Goal: Information Seeking & Learning: Learn about a topic

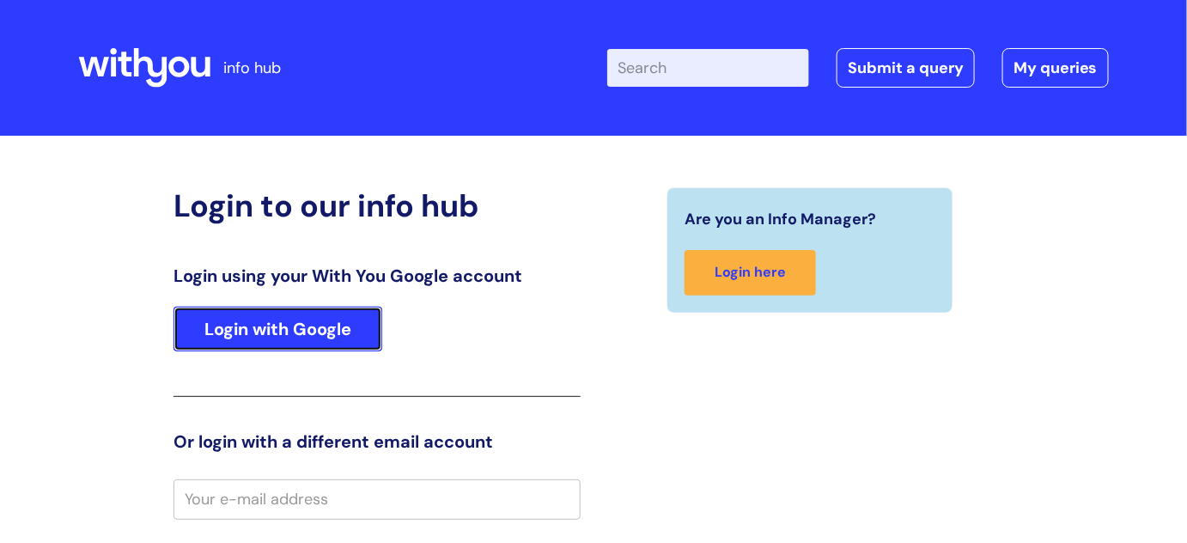
click at [313, 310] on link "Login with Google" at bounding box center [277, 329] width 209 height 45
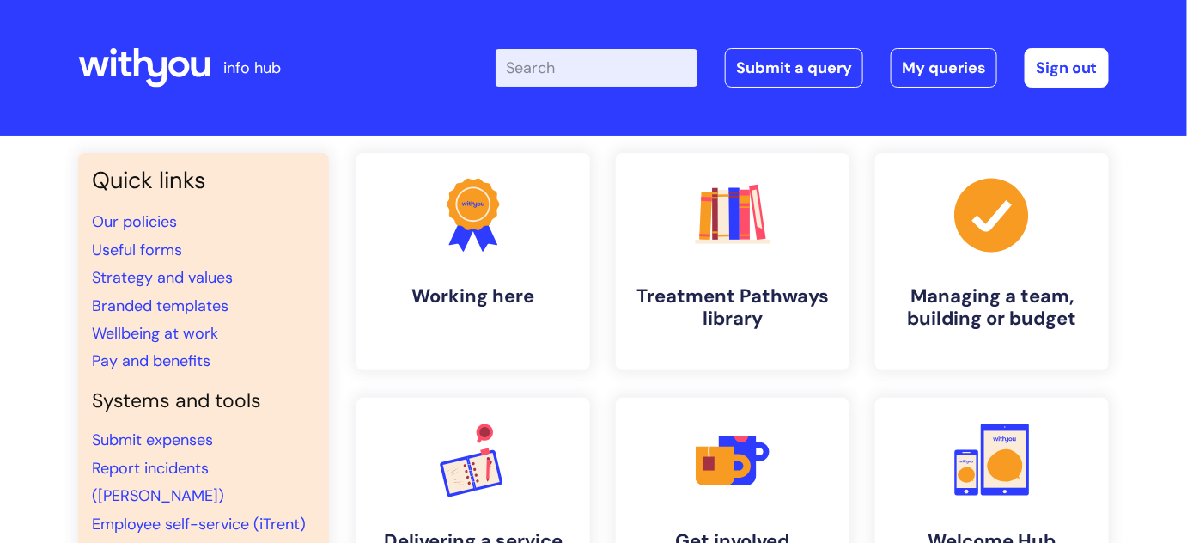
click at [551, 64] on input "Enter your search term here..." at bounding box center [596, 68] width 202 height 38
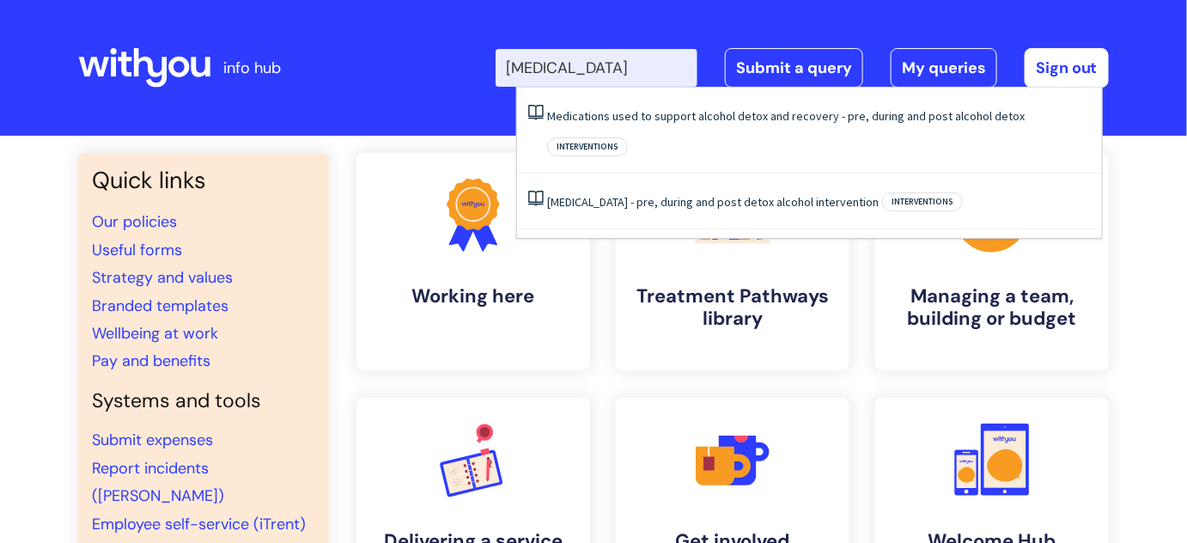
type input "acamprosate"
click button "Search" at bounding box center [0, 0] width 0 height 0
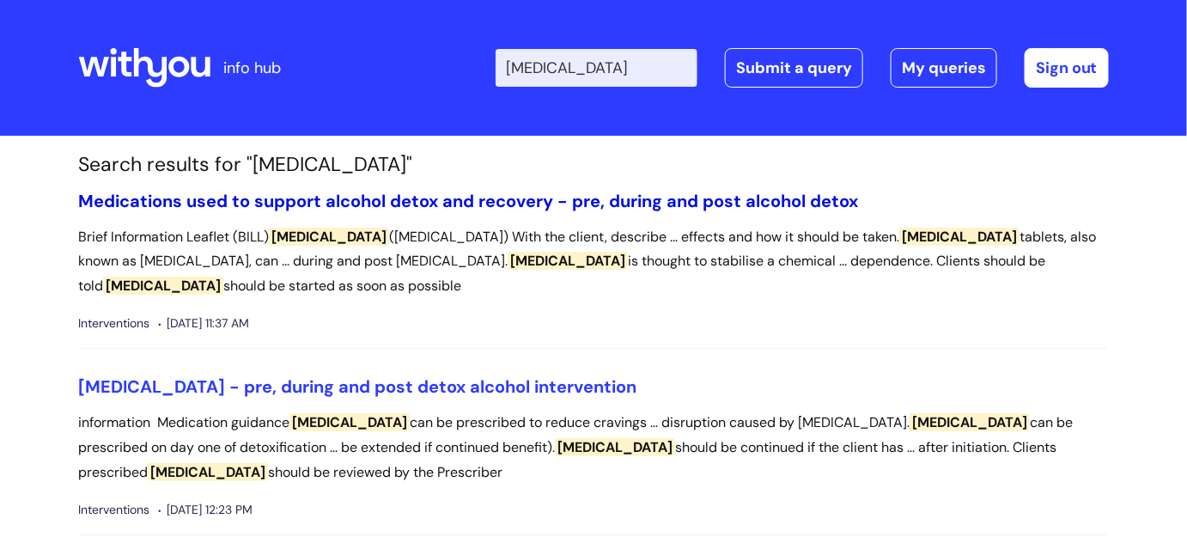
click at [449, 203] on link "Medications used to support alcohol detox and recovery - pre, during and post a…" at bounding box center [468, 201] width 780 height 22
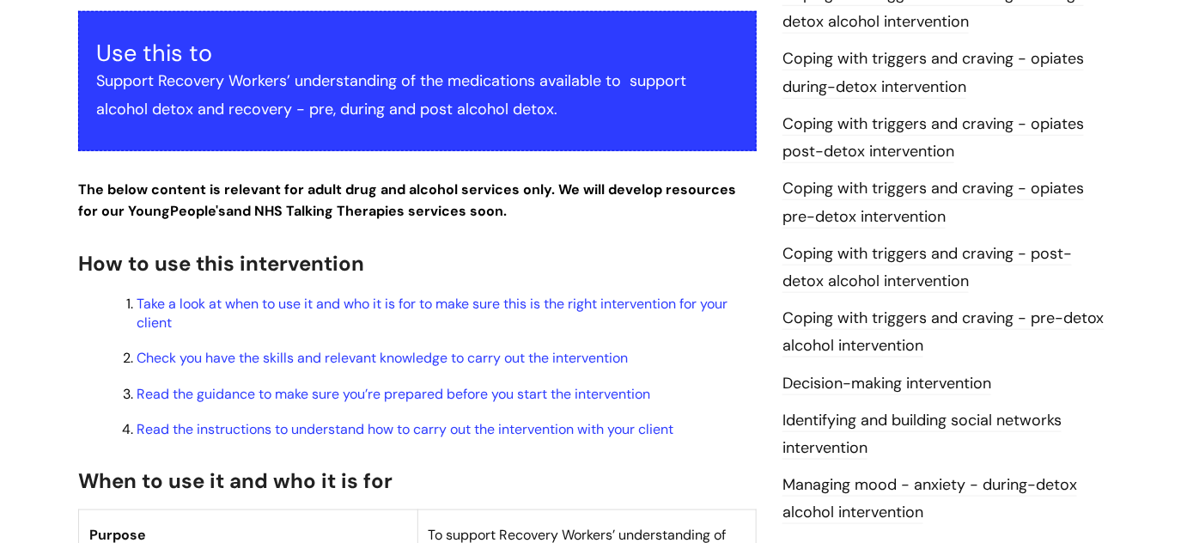
scroll to position [446, 0]
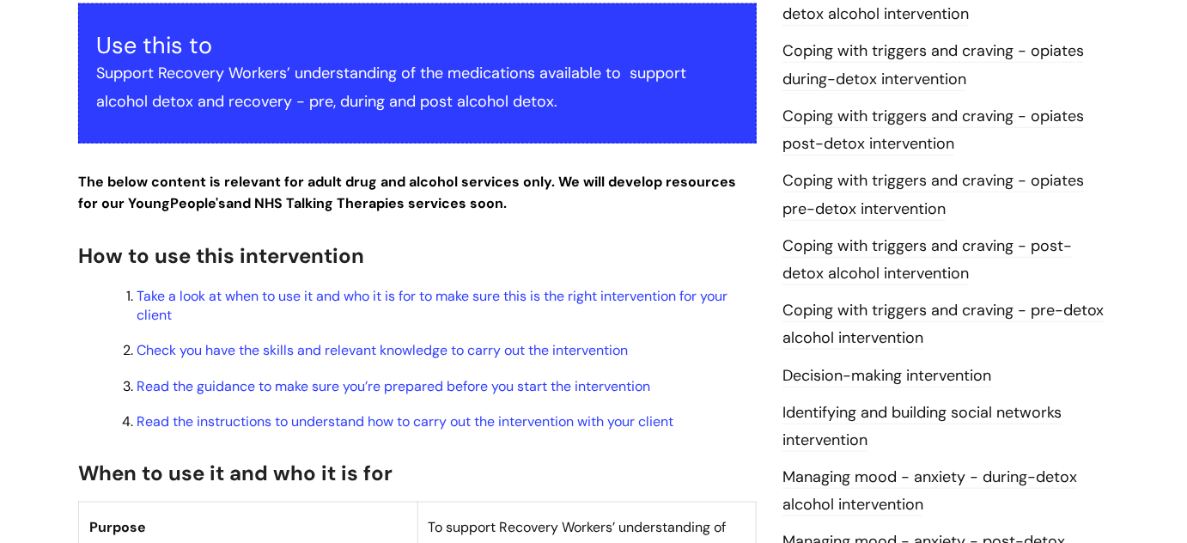
click at [904, 248] on link "Coping with triggers and craving - post-detox alcohol intervention" at bounding box center [926, 260] width 289 height 50
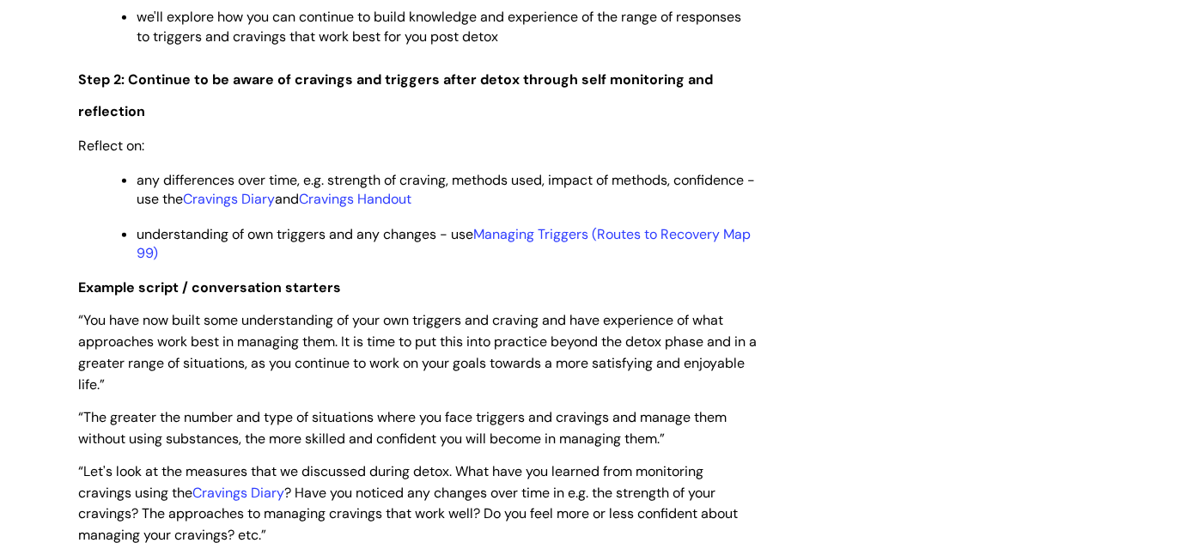
scroll to position [2484, 0]
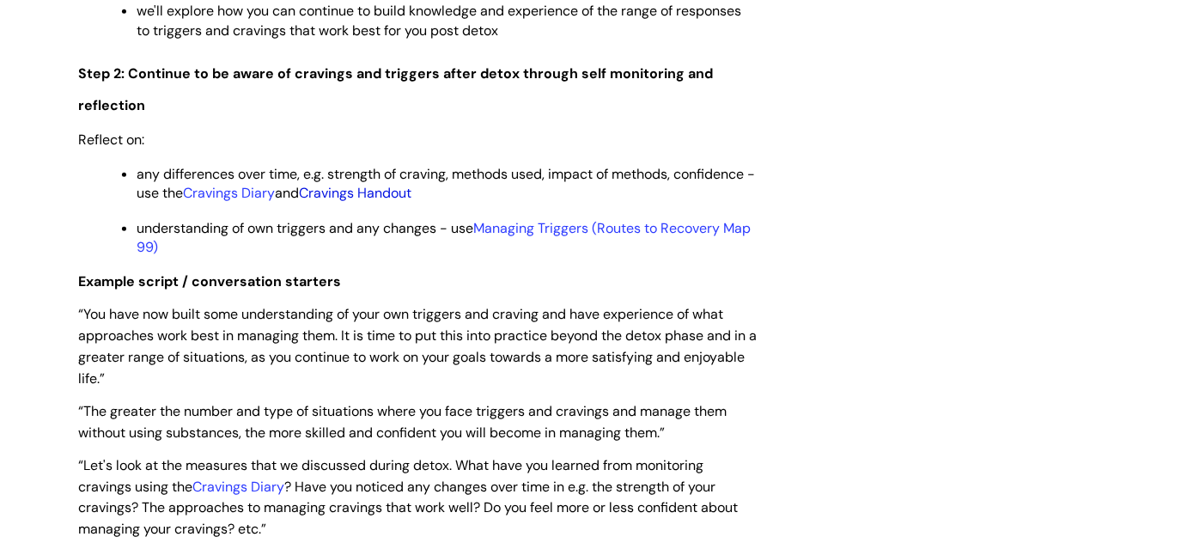
click at [393, 201] on link "Cravings Handout" at bounding box center [355, 193] width 112 height 18
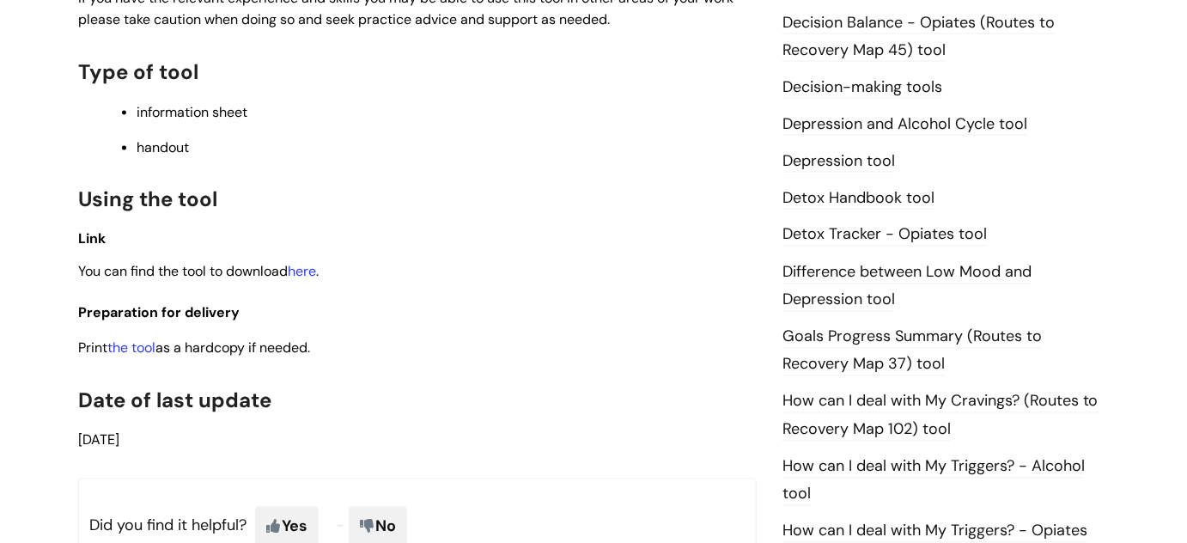
scroll to position [904, 0]
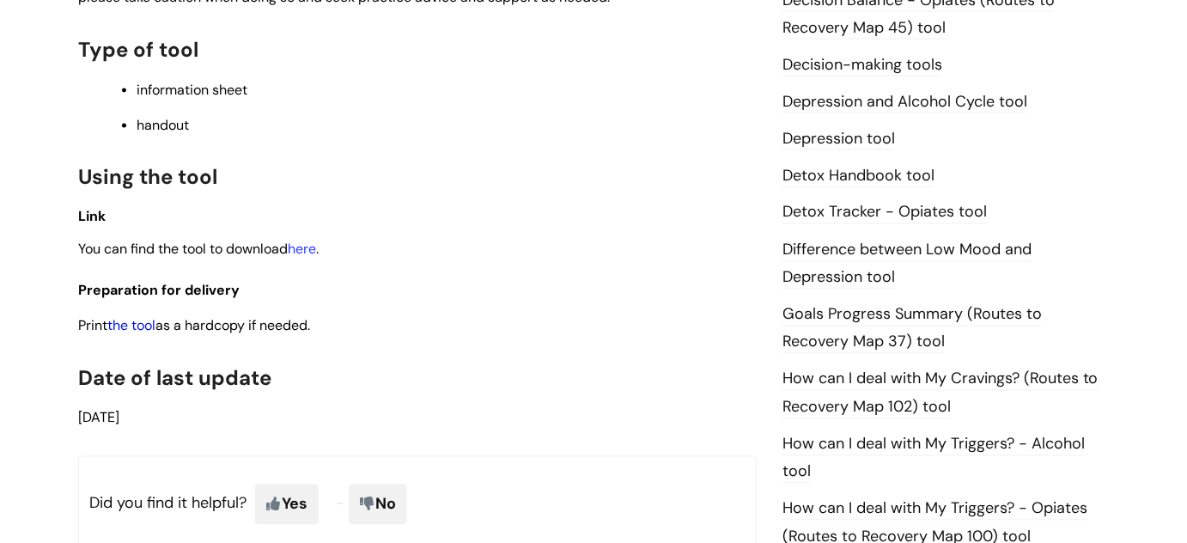
click at [137, 330] on link "the tool" at bounding box center [131, 326] width 48 height 18
